Goal: Transaction & Acquisition: Purchase product/service

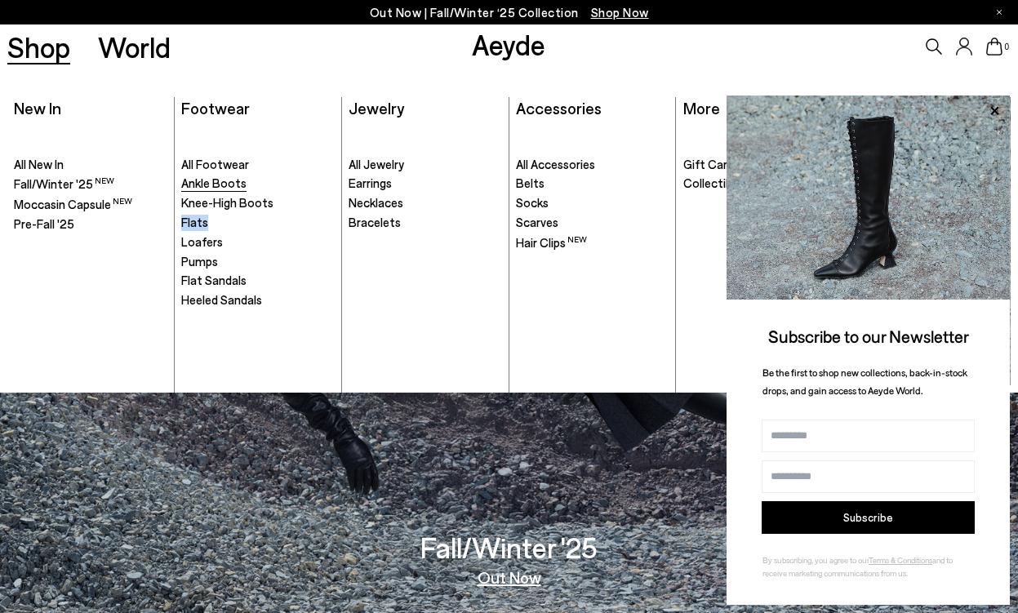
click at [229, 188] on span "Ankle Boots" at bounding box center [213, 182] width 65 height 15
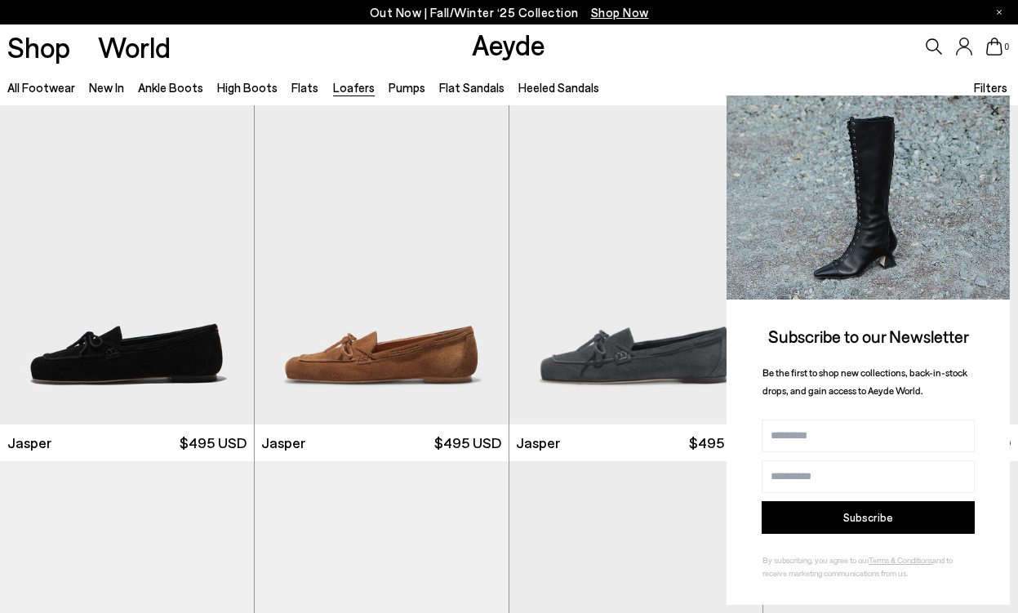
click at [996, 110] on icon at bounding box center [994, 110] width 21 height 21
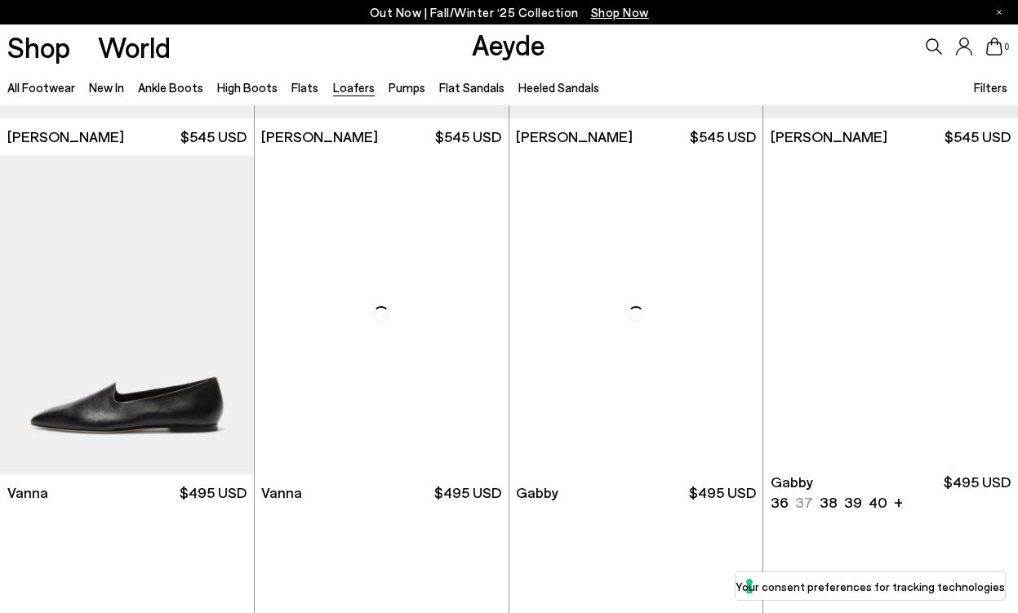
scroll to position [2002, 0]
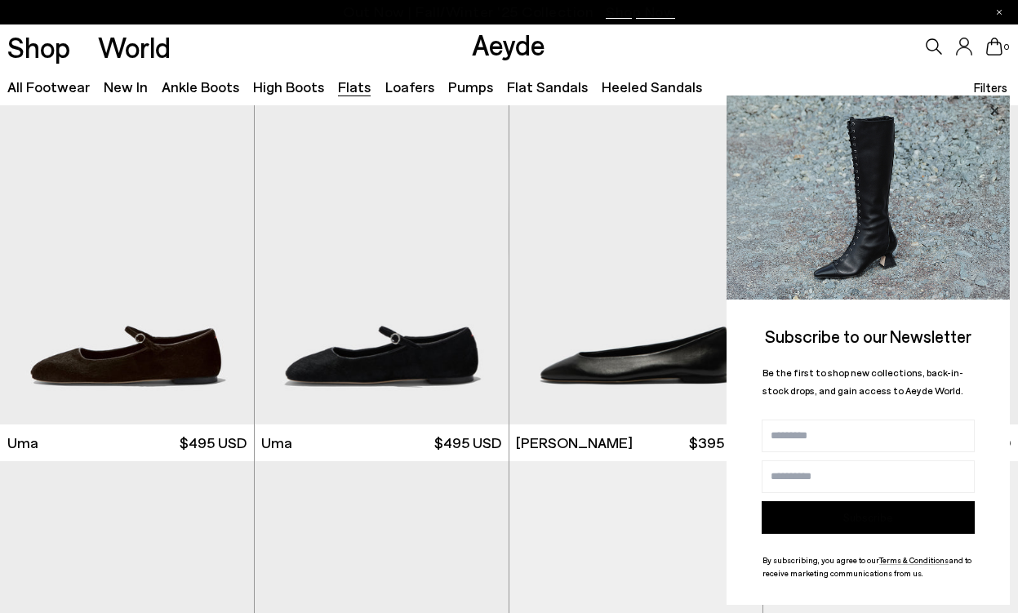
click at [996, 112] on icon at bounding box center [994, 110] width 8 height 8
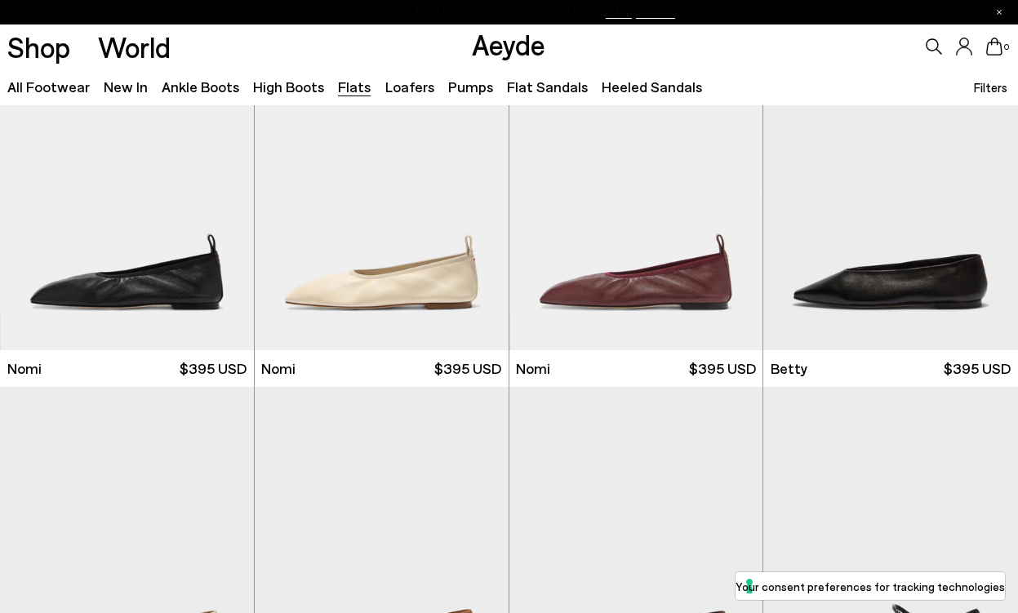
scroll to position [856, 0]
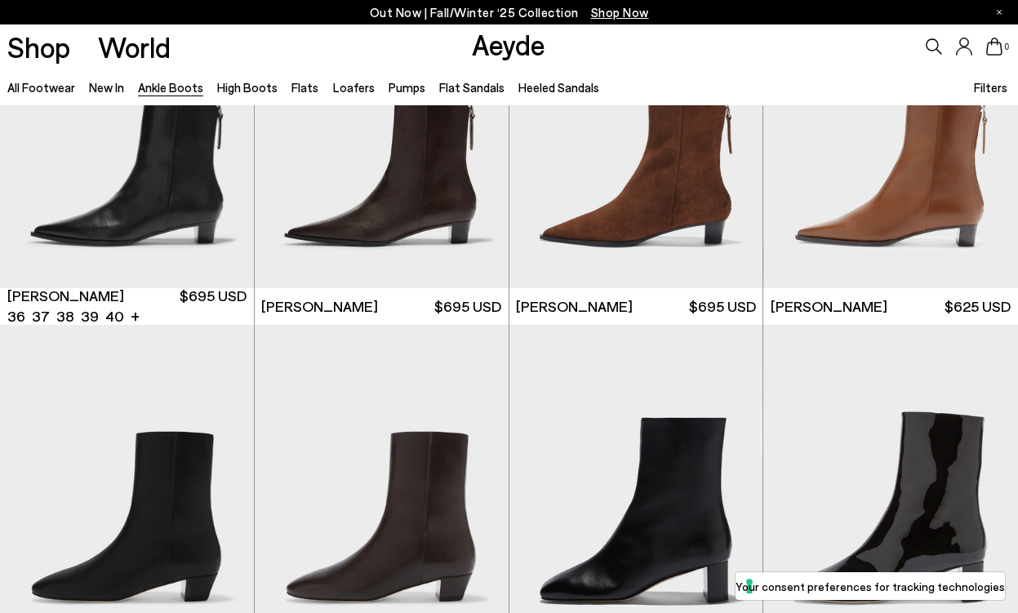
scroll to position [2372, 0]
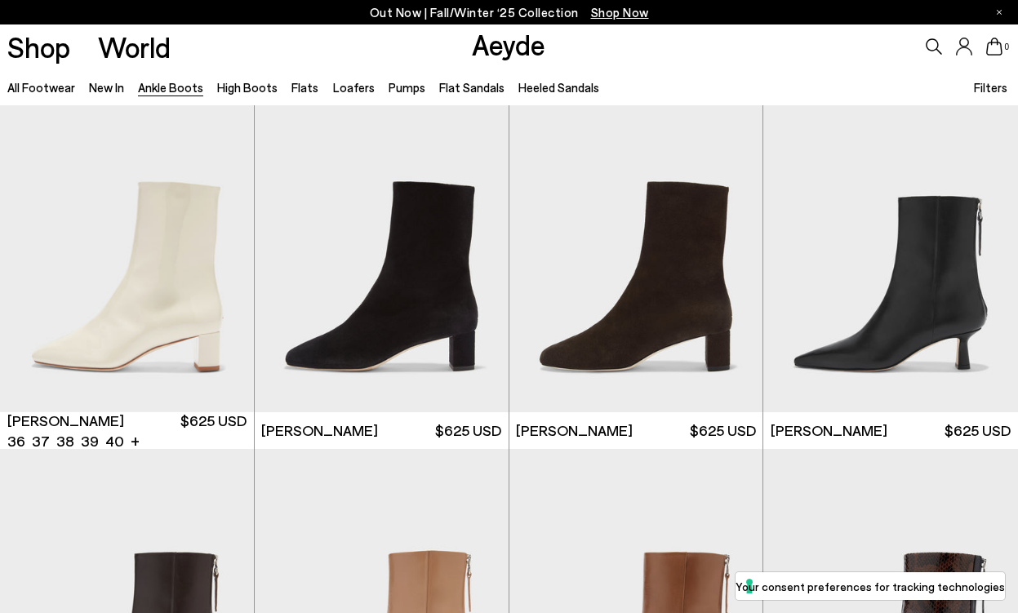
scroll to position [2865, 0]
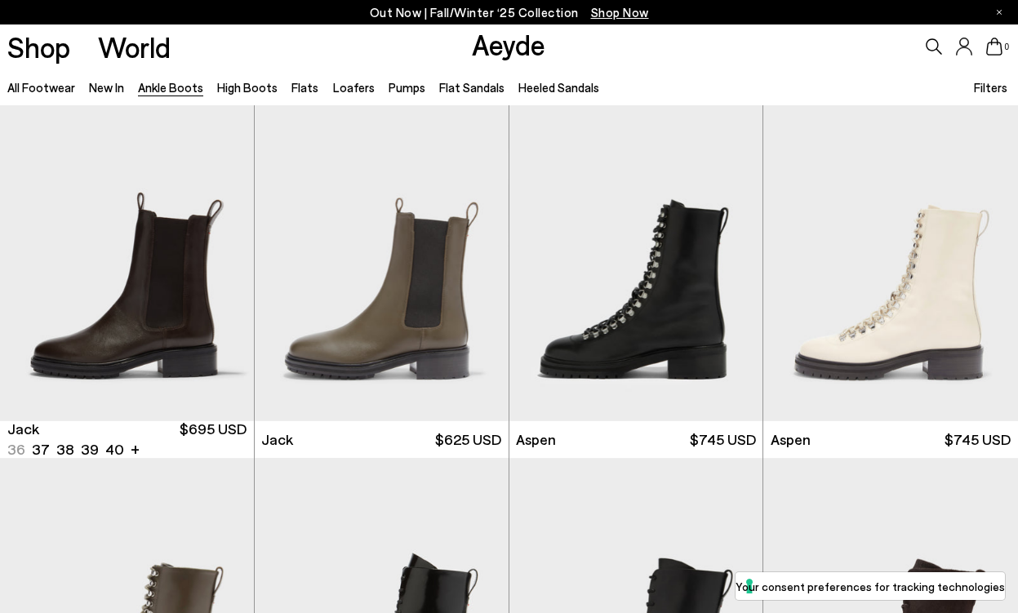
scroll to position [5313, 0]
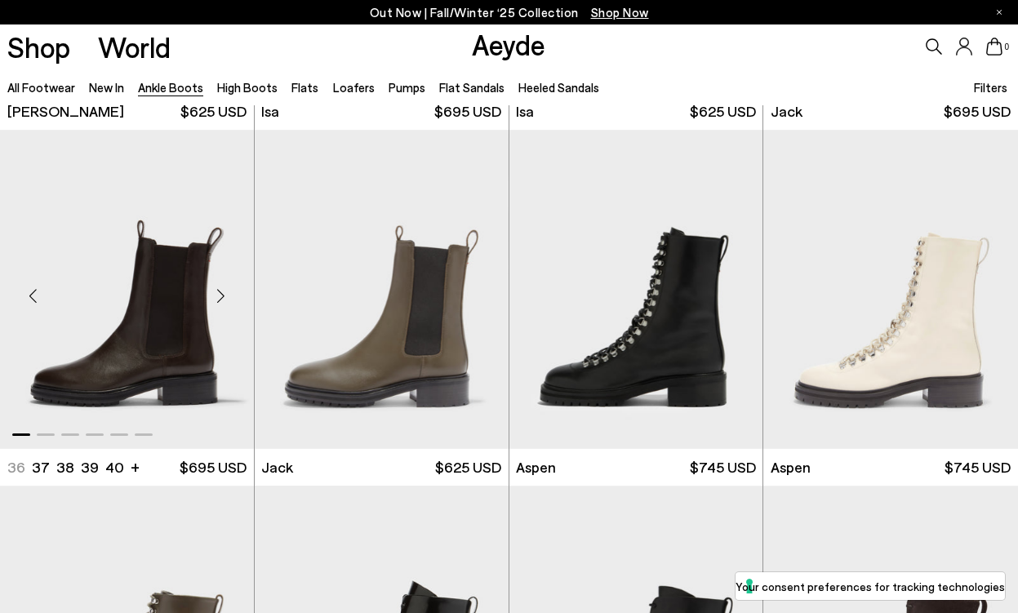
click at [154, 300] on img "1 / 6" at bounding box center [127, 289] width 254 height 319
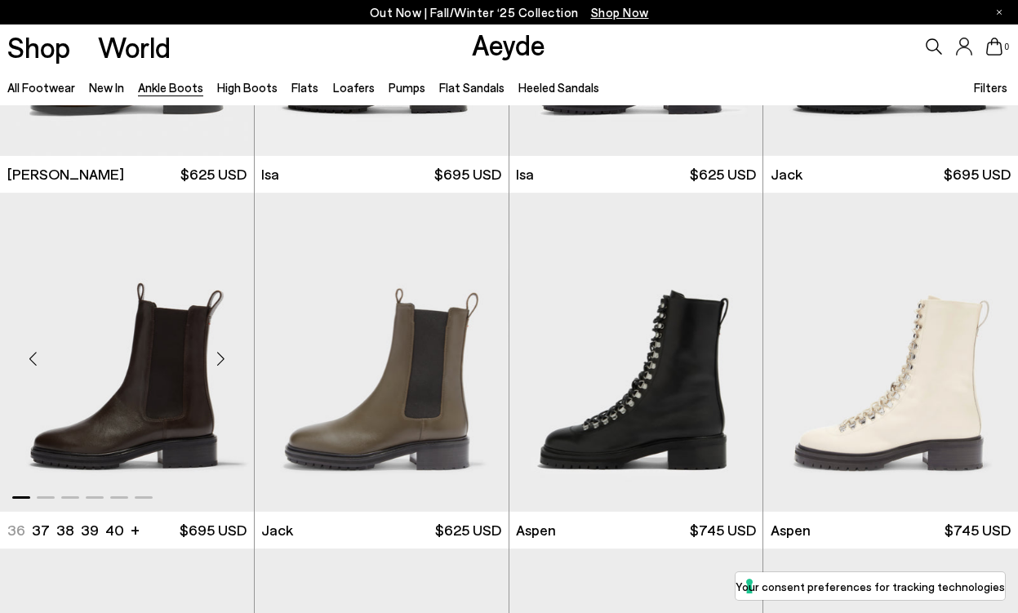
scroll to position [5240, 0]
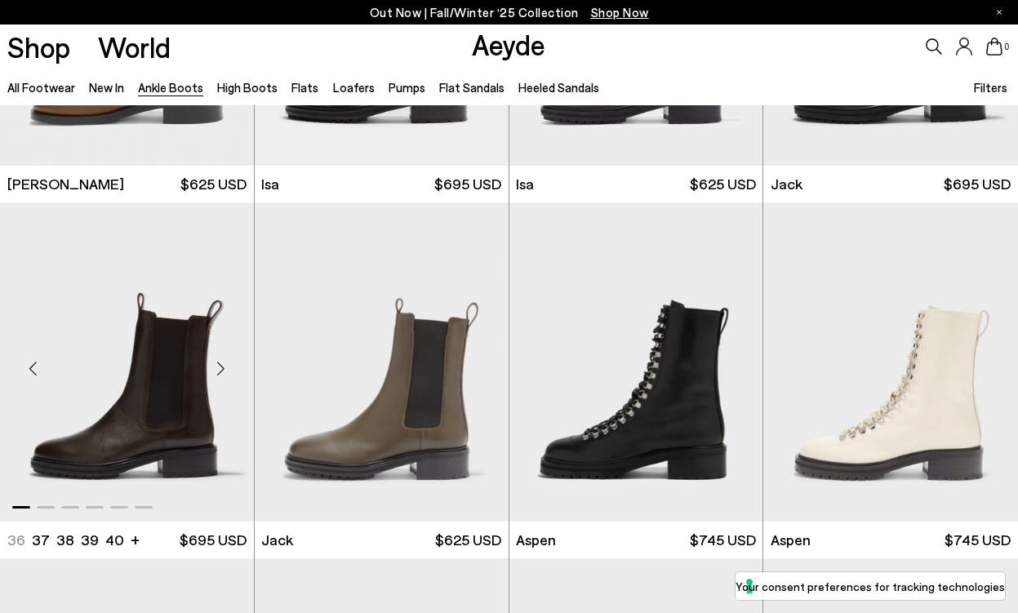
click at [61, 372] on img "1 / 6" at bounding box center [127, 361] width 254 height 319
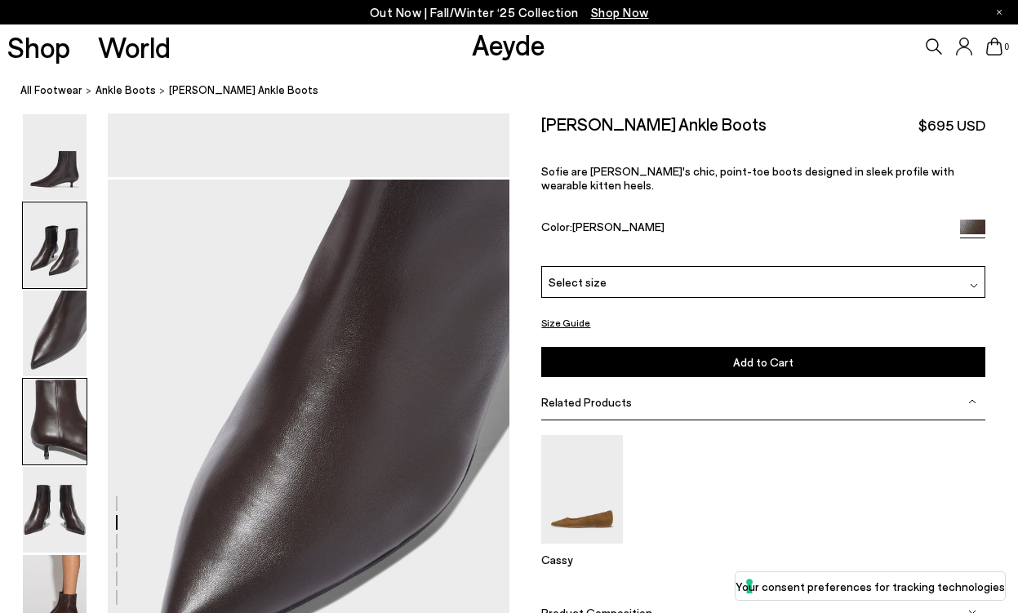
scroll to position [1146, 0]
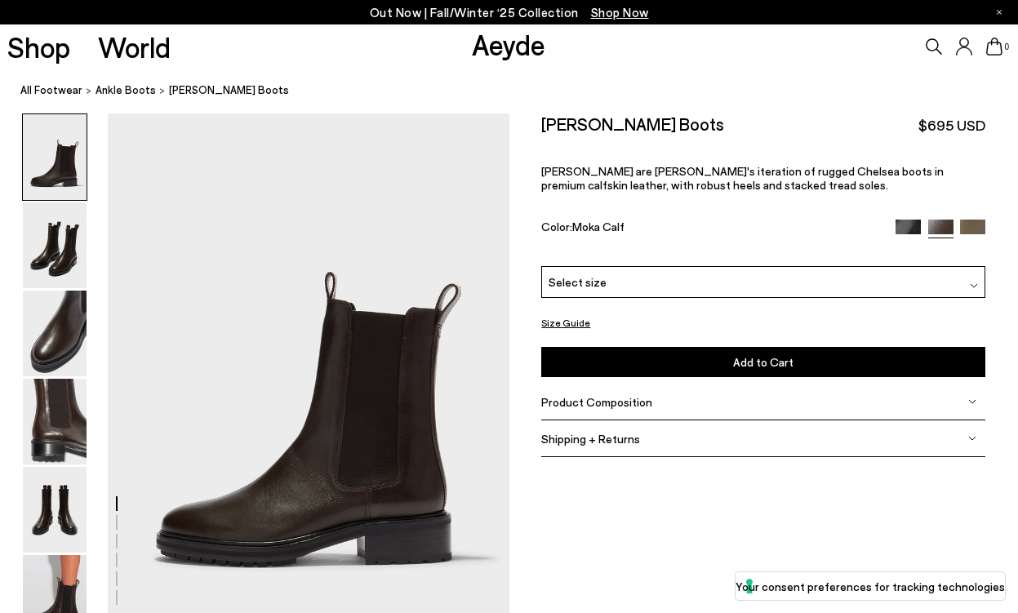
click at [907, 220] on img at bounding box center [907, 232] width 25 height 25
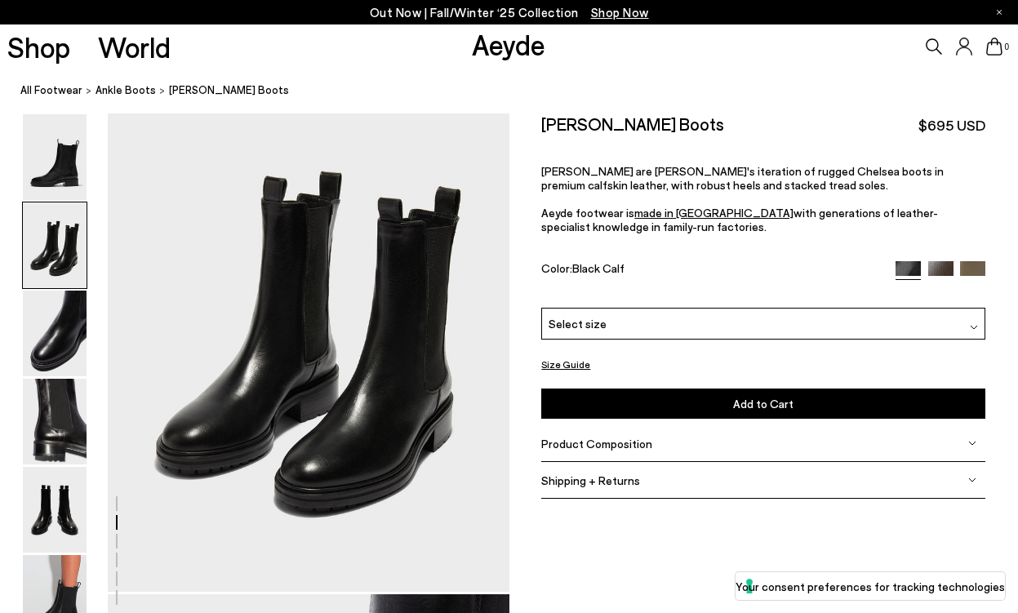
scroll to position [664, 0]
